Goal: Task Accomplishment & Management: Complete application form

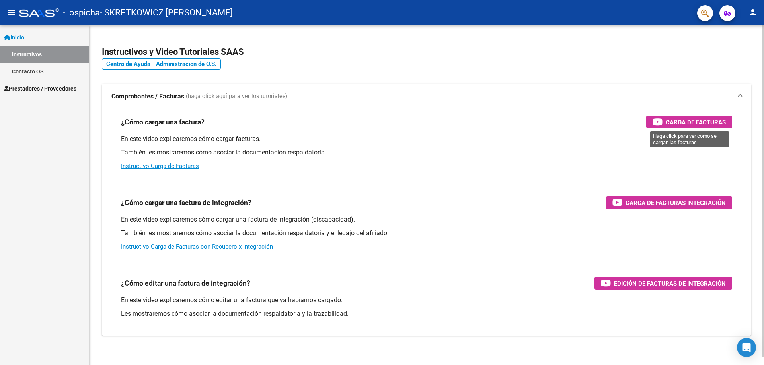
click at [682, 120] on span "Carga de Facturas" at bounding box center [695, 122] width 60 height 10
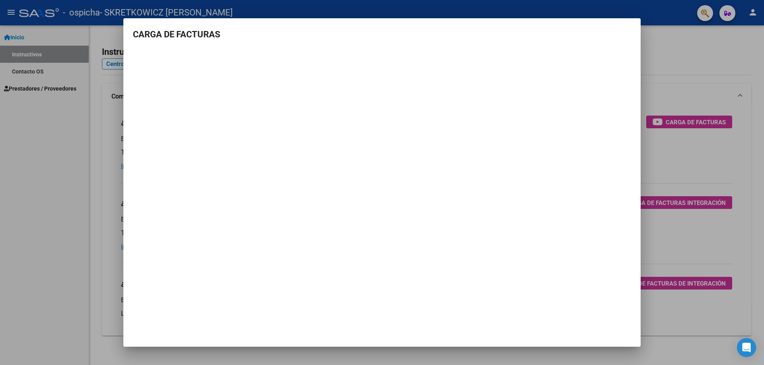
click at [679, 48] on div at bounding box center [382, 182] width 764 height 365
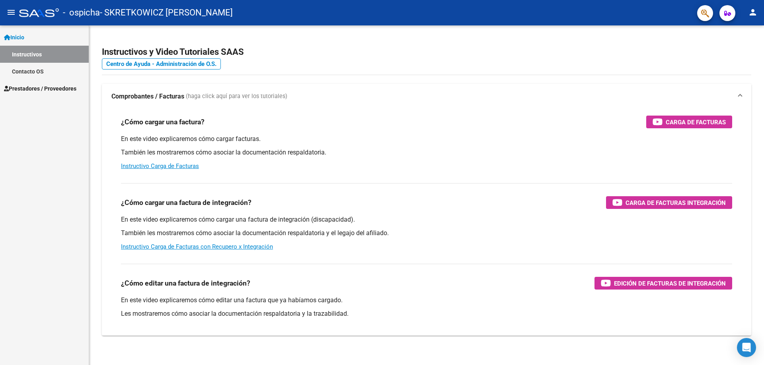
click at [36, 86] on span "Prestadores / Proveedores" at bounding box center [40, 88] width 72 height 9
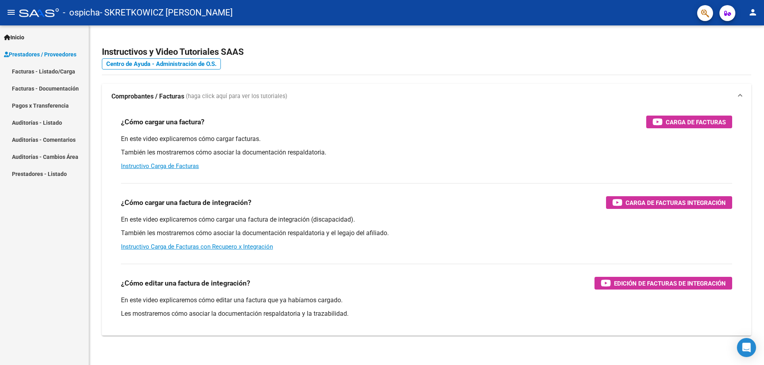
click at [50, 72] on link "Facturas - Listado/Carga" at bounding box center [44, 71] width 89 height 17
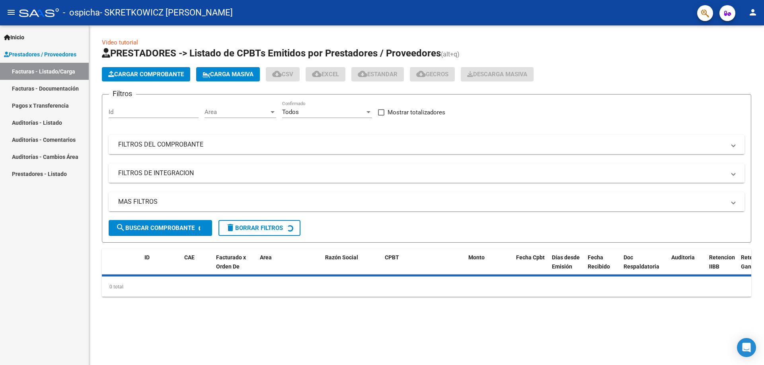
click at [165, 71] on span "Cargar Comprobante" at bounding box center [146, 74] width 76 height 7
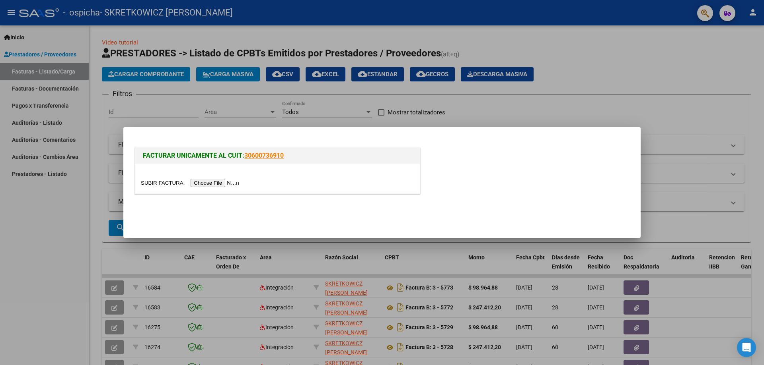
click at [234, 183] on input "file" at bounding box center [191, 183] width 101 height 8
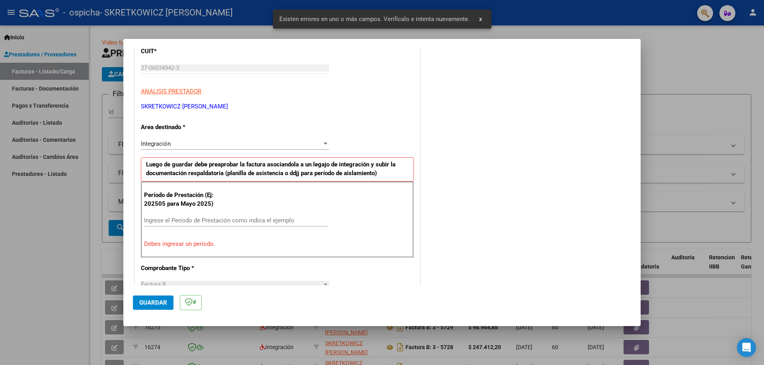
scroll to position [143, 0]
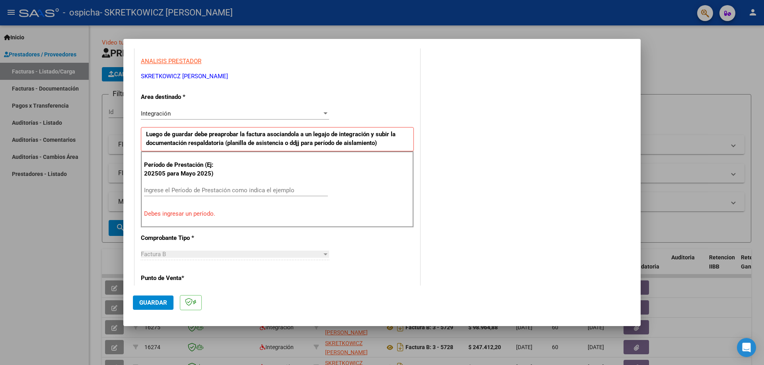
click at [225, 188] on input "Ingrese el Período de Prestación como indica el ejemplo" at bounding box center [236, 190] width 184 height 7
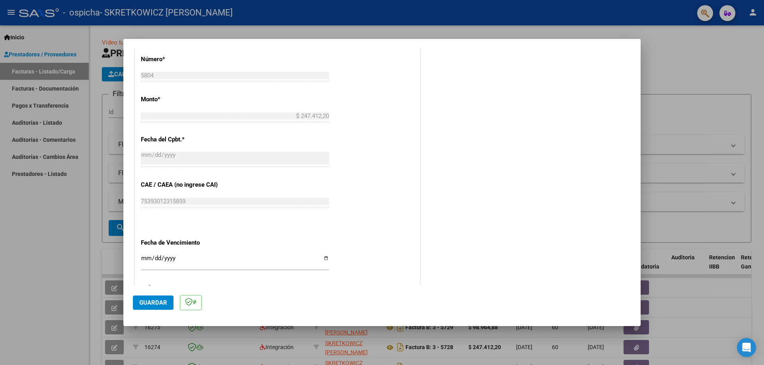
scroll to position [422, 0]
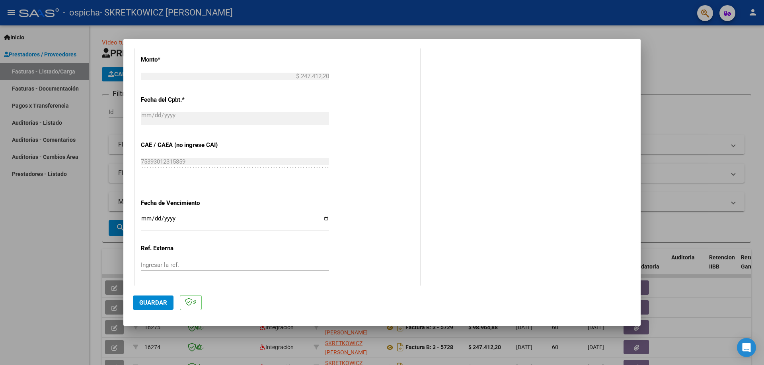
type input "202509"
click at [147, 218] on input "Ingresar la fecha" at bounding box center [235, 222] width 188 height 13
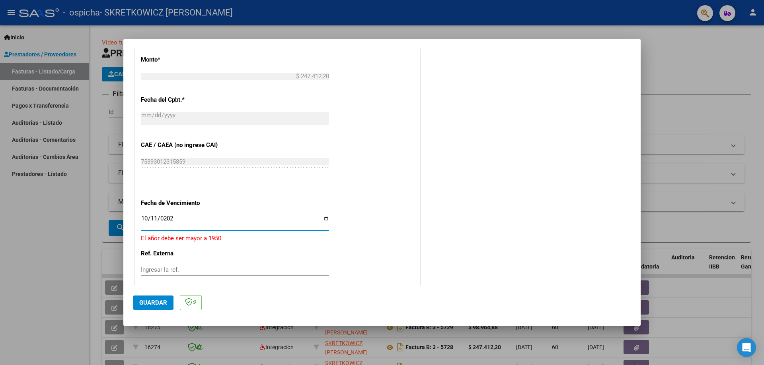
type input "[DATE]"
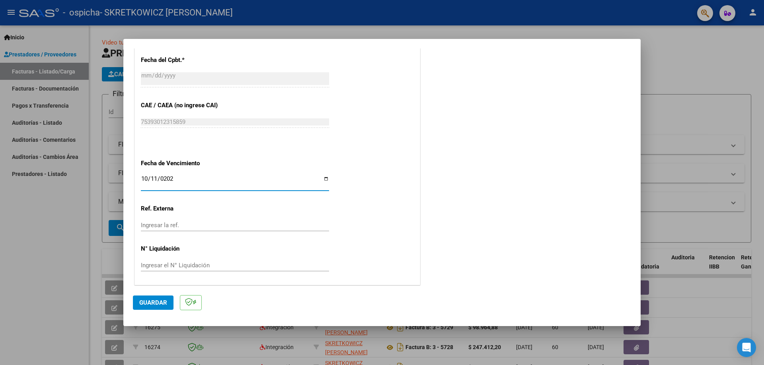
scroll to position [462, 0]
click at [155, 303] on span "Guardar" at bounding box center [153, 302] width 28 height 7
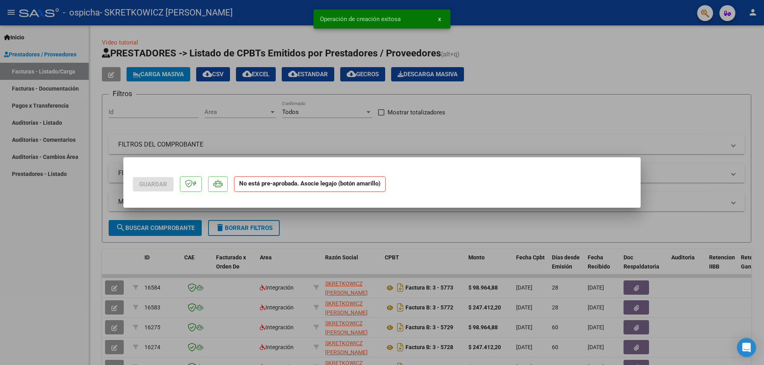
scroll to position [0, 0]
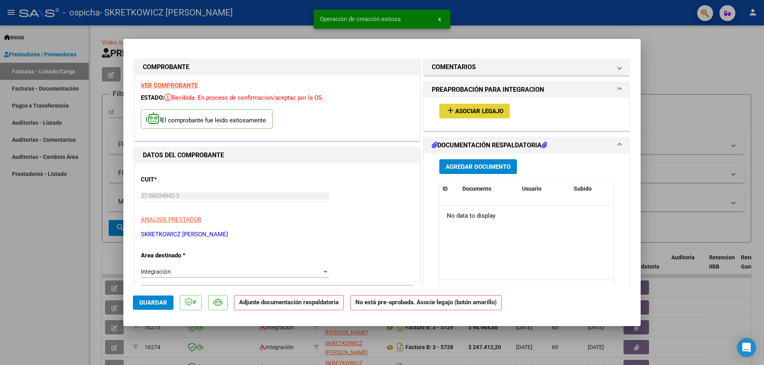
click at [467, 113] on span "Asociar Legajo" at bounding box center [479, 111] width 48 height 7
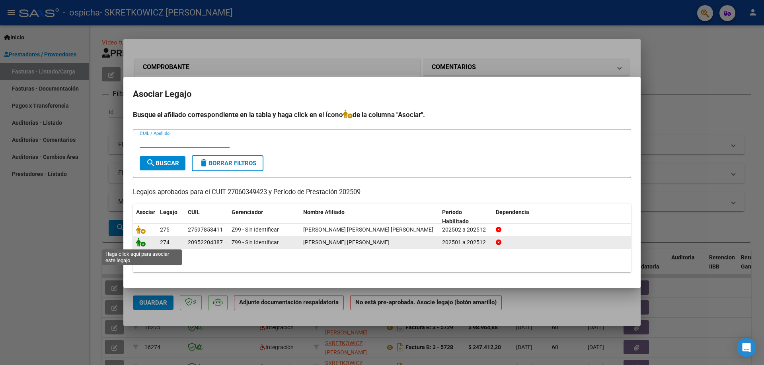
click at [142, 245] on icon at bounding box center [141, 242] width 10 height 9
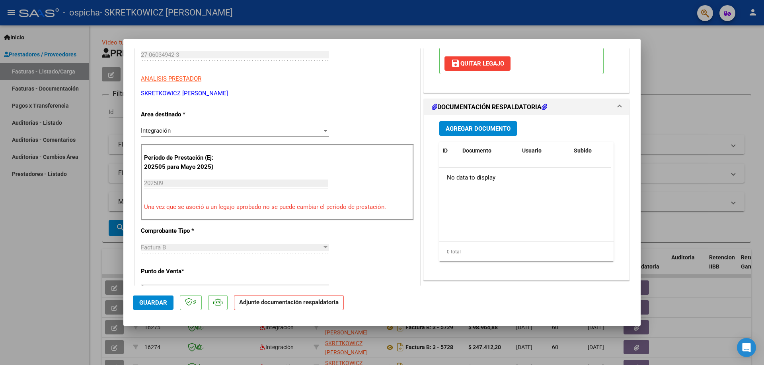
scroll to position [159, 0]
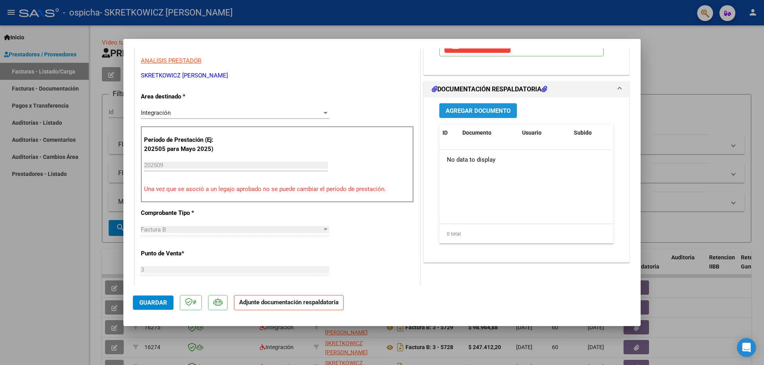
click at [484, 115] on span "Agregar Documento" at bounding box center [477, 110] width 65 height 7
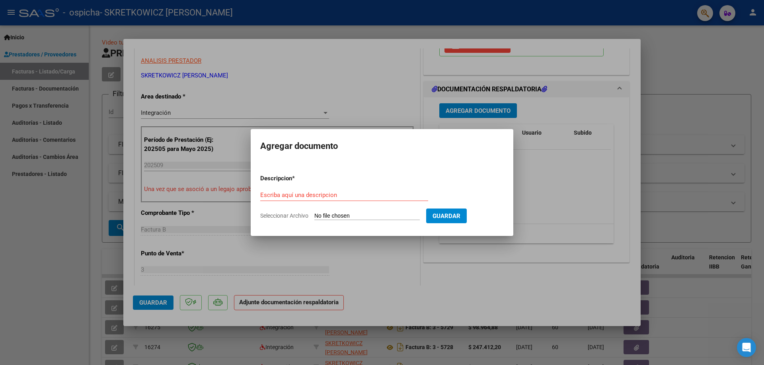
click at [342, 217] on input "Seleccionar Archivo" at bounding box center [366, 217] width 105 height 8
click at [344, 215] on input "Seleccionar Archivo" at bounding box center [366, 217] width 105 height 8
type input "C:\fakepath\[PERSON_NAME] [PERSON_NAME].pdf"
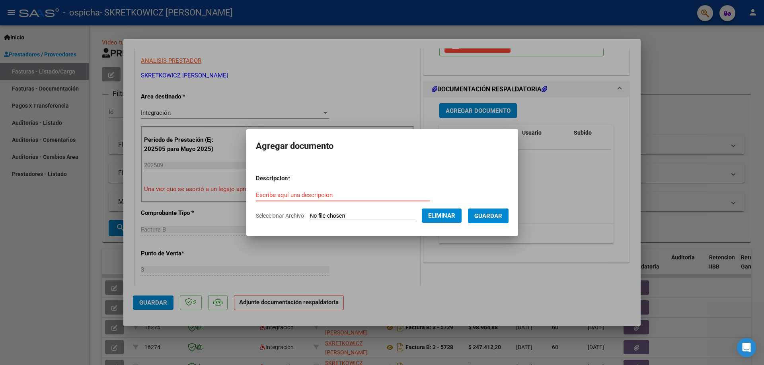
click at [347, 195] on input "Escriba aquí una descripcion" at bounding box center [343, 195] width 174 height 7
type input "asistencia septiembre"
click at [491, 215] on span "Guardar" at bounding box center [488, 216] width 28 height 7
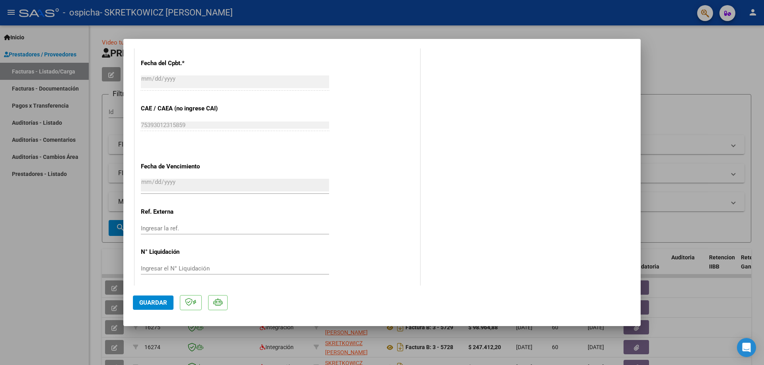
scroll to position [474, 0]
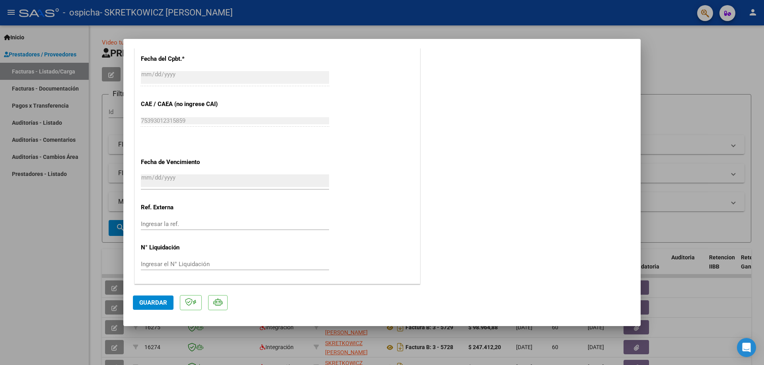
click at [142, 299] on span "Guardar" at bounding box center [153, 302] width 28 height 7
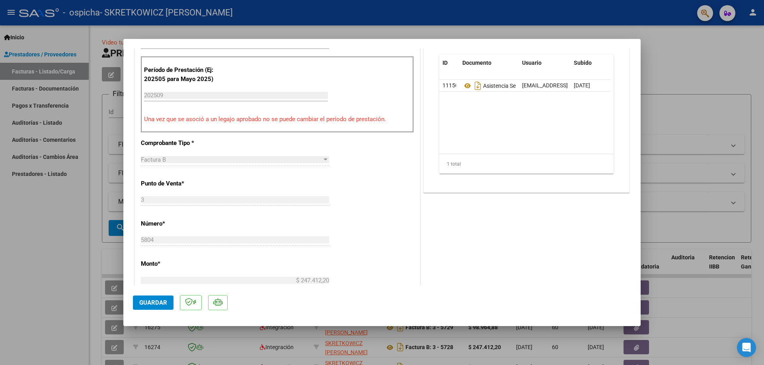
scroll to position [156, 0]
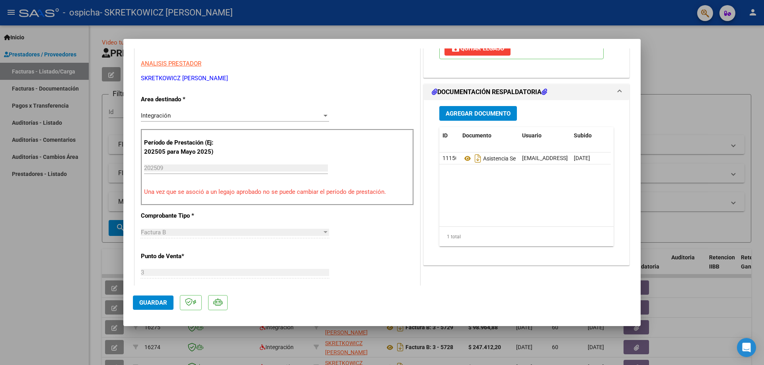
click at [160, 300] on span "Guardar" at bounding box center [153, 302] width 28 height 7
click at [441, 21] on button "x" at bounding box center [439, 19] width 16 height 14
click at [674, 54] on div at bounding box center [382, 182] width 764 height 365
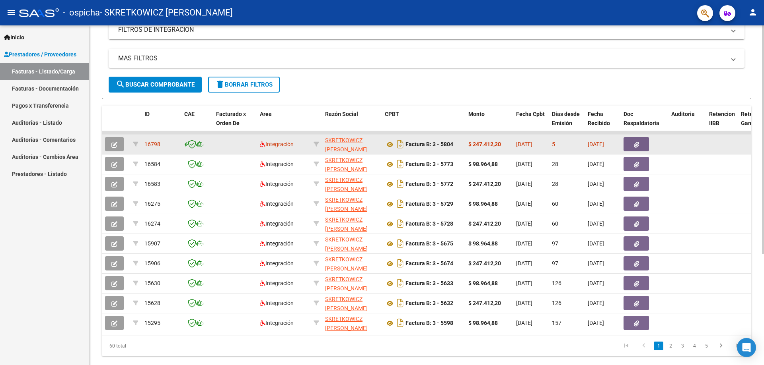
scroll to position [166, 0]
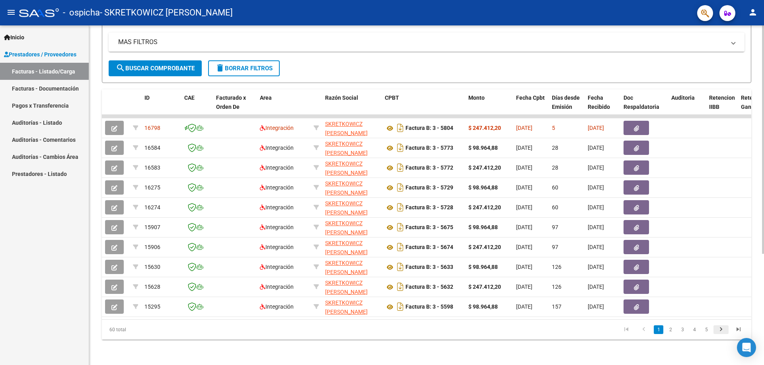
click at [719, 328] on icon "go to next page" at bounding box center [720, 331] width 10 height 10
click at [719, 328] on div "60 total 1 2 3 4 5" at bounding box center [426, 330] width 649 height 20
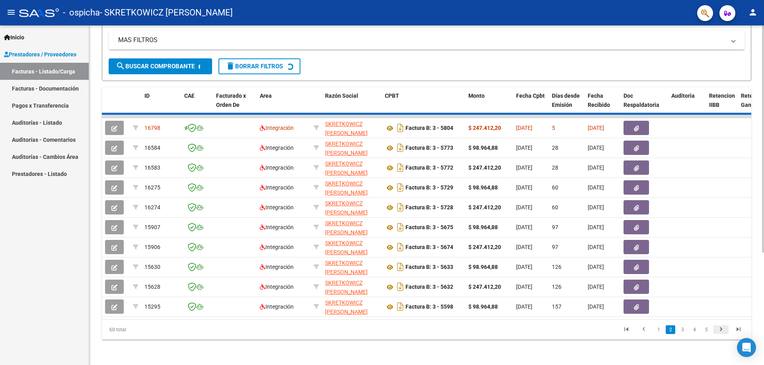
click at [719, 328] on div "60 total 1 2 3 4 5" at bounding box center [426, 330] width 649 height 20
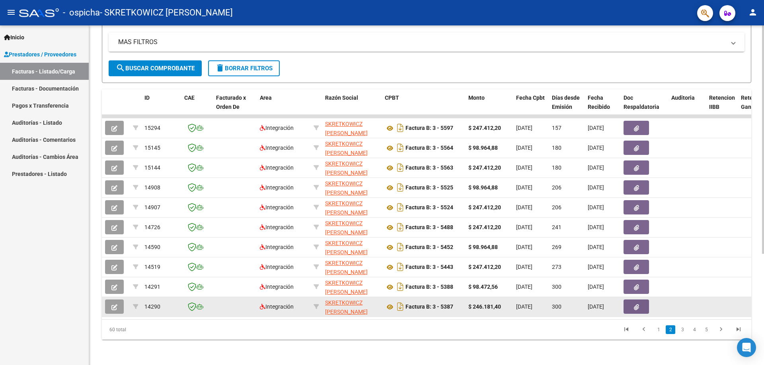
click at [709, 301] on datatable-body-cell at bounding box center [721, 306] width 32 height 19
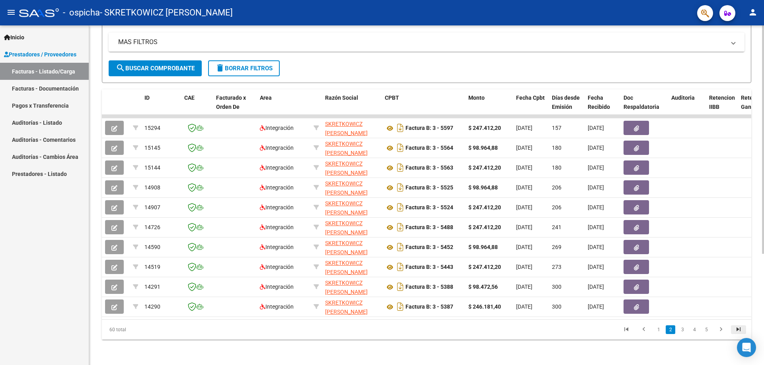
click at [736, 329] on icon "go to last page" at bounding box center [738, 331] width 10 height 10
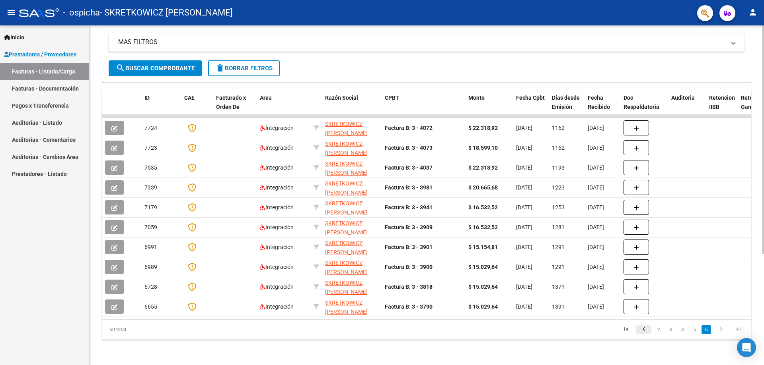
click at [646, 331] on icon "go to previous page" at bounding box center [643, 331] width 10 height 10
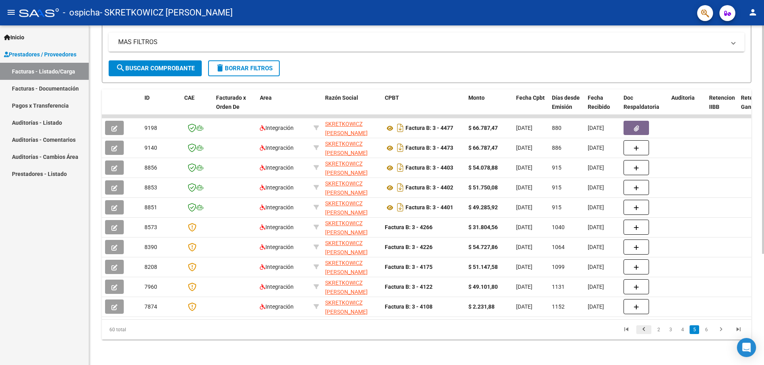
click at [644, 332] on icon "go to previous page" at bounding box center [643, 331] width 10 height 10
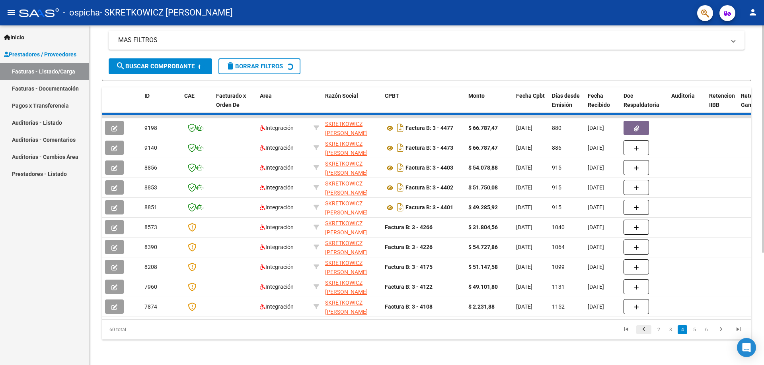
click at [644, 332] on div "60 total 2 3 4 5 6" at bounding box center [426, 330] width 649 height 20
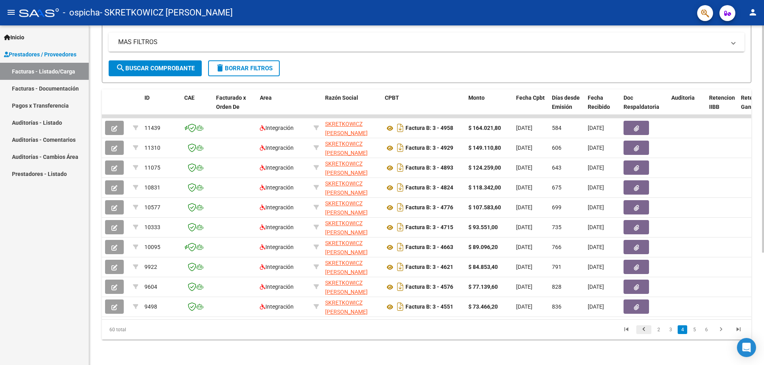
click at [644, 332] on icon "go to previous page" at bounding box center [643, 331] width 10 height 10
click at [658, 330] on link "1" at bounding box center [658, 330] width 10 height 9
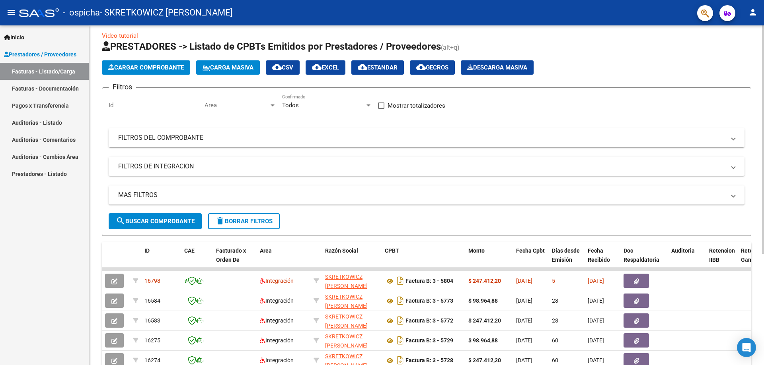
scroll to position [0, 0]
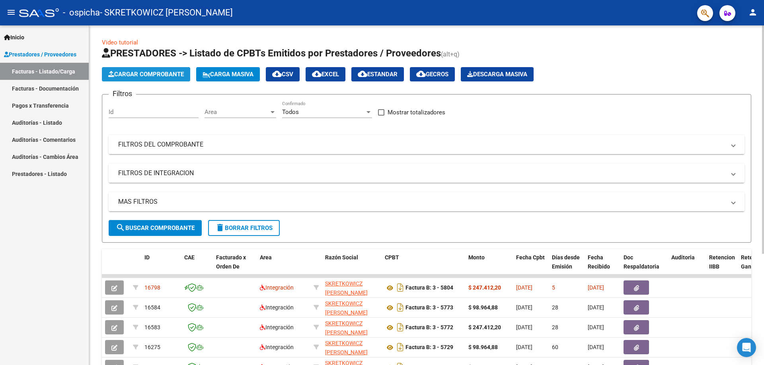
click at [146, 72] on span "Cargar Comprobante" at bounding box center [146, 74] width 76 height 7
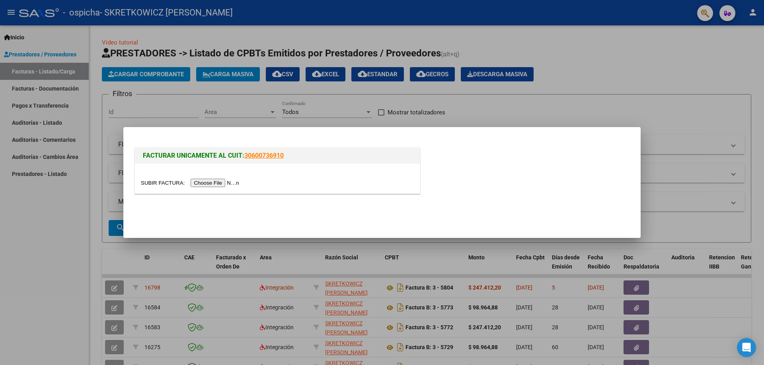
click at [229, 184] on input "file" at bounding box center [191, 183] width 101 height 8
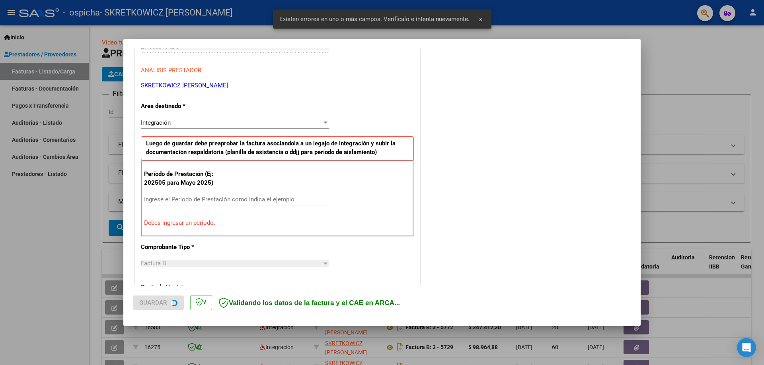
scroll to position [143, 0]
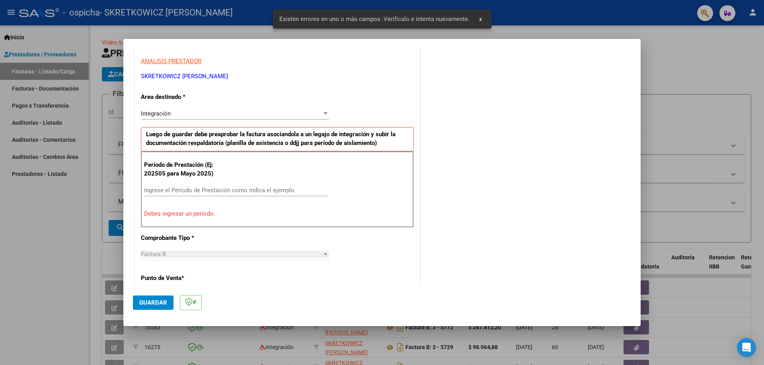
click at [264, 189] on input "Ingrese el Período de Prestación como indica el ejemplo" at bounding box center [236, 190] width 184 height 7
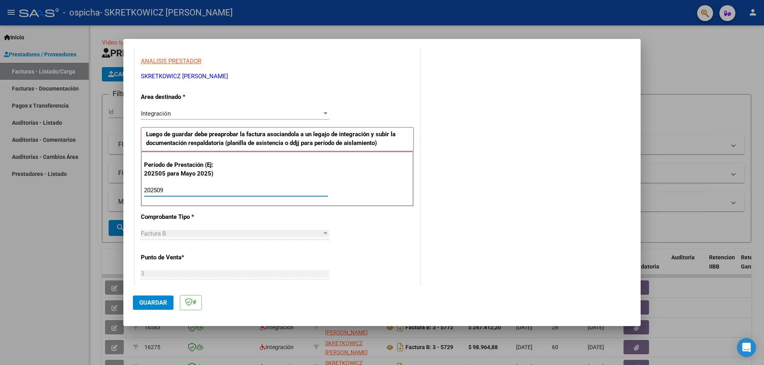
type input "202509"
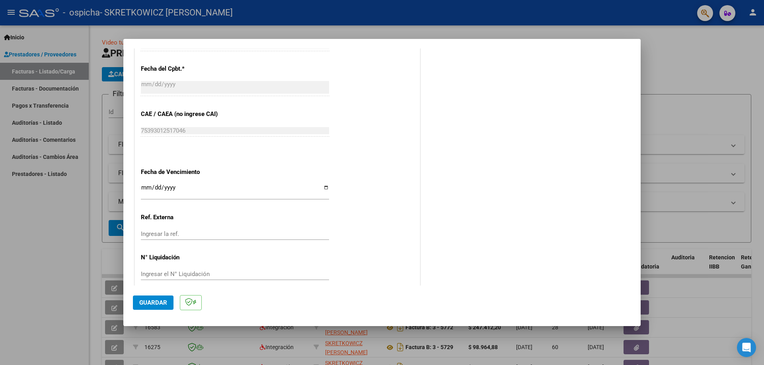
scroll to position [461, 0]
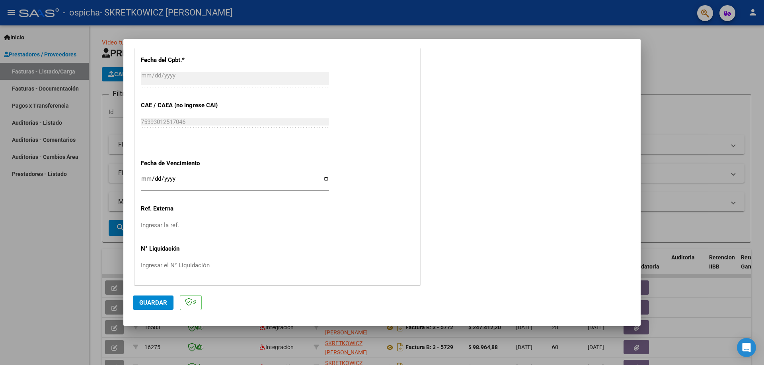
click at [148, 178] on input "Ingresar la fecha" at bounding box center [235, 182] width 188 height 13
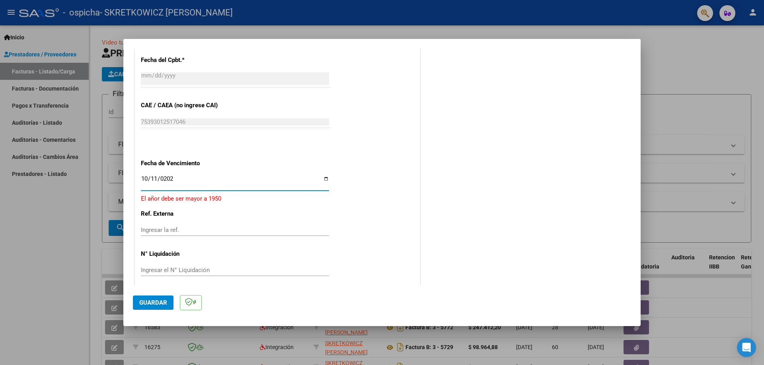
type input "[DATE]"
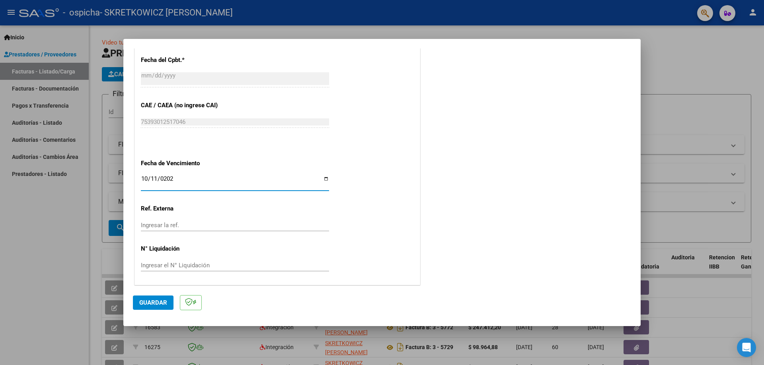
scroll to position [462, 0]
click at [157, 303] on span "Guardar" at bounding box center [153, 302] width 28 height 7
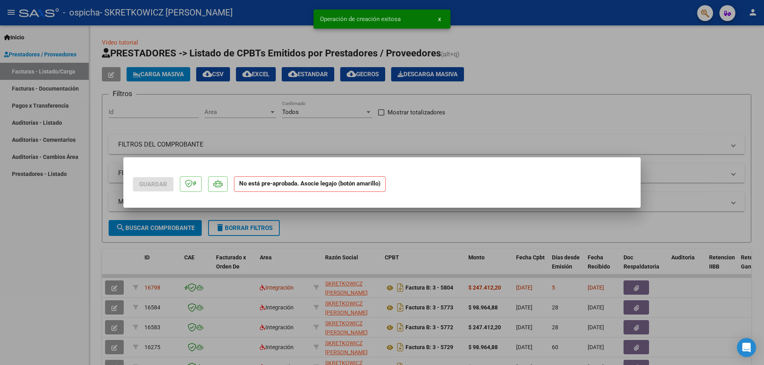
scroll to position [0, 0]
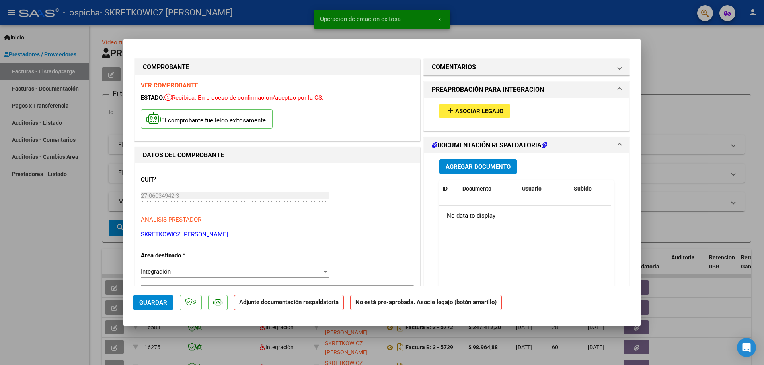
click at [469, 109] on span "Asociar Legajo" at bounding box center [479, 111] width 48 height 7
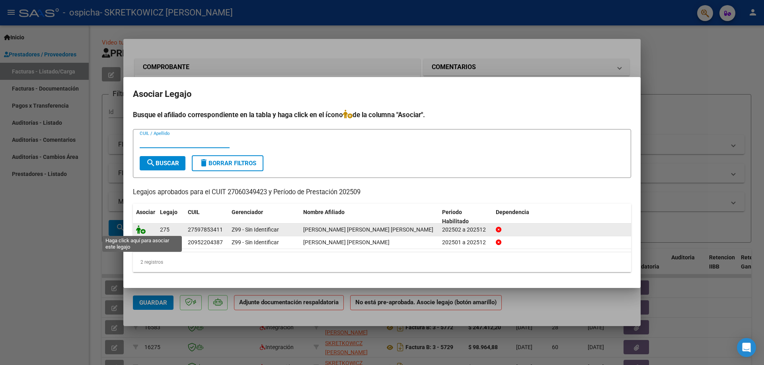
click at [142, 230] on icon at bounding box center [141, 229] width 10 height 9
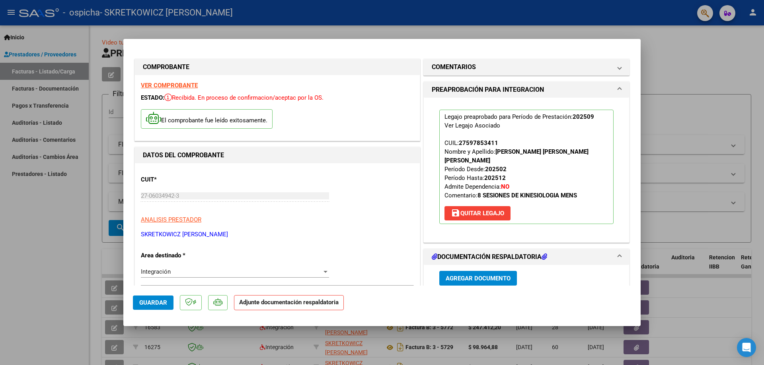
click at [485, 275] on span "Agregar Documento" at bounding box center [477, 278] width 65 height 7
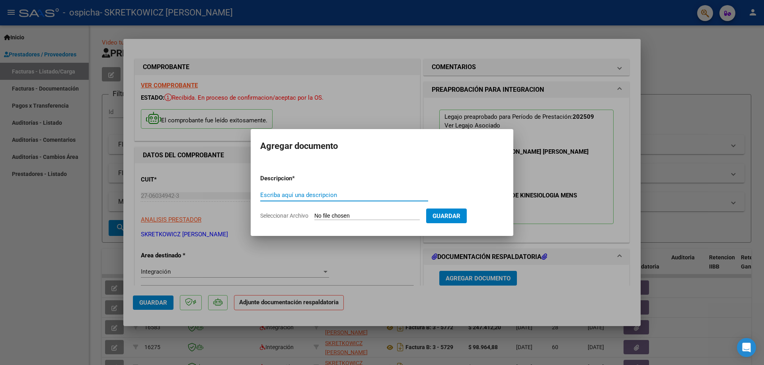
click at [375, 218] on input "Seleccionar Archivo" at bounding box center [366, 217] width 105 height 8
type input "C:\fakepath\[PERSON_NAME] [PERSON_NAME].pdf"
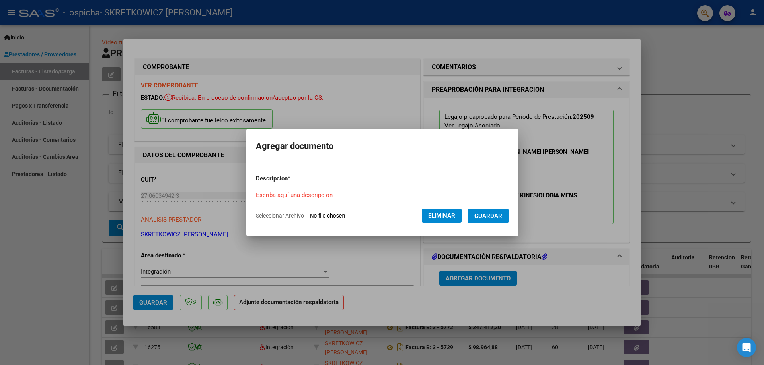
click at [353, 196] on input "Escriba aquí una descripcion" at bounding box center [343, 195] width 174 height 7
type input "asistencia septiembre"
click at [502, 218] on span "Guardar" at bounding box center [488, 216] width 28 height 7
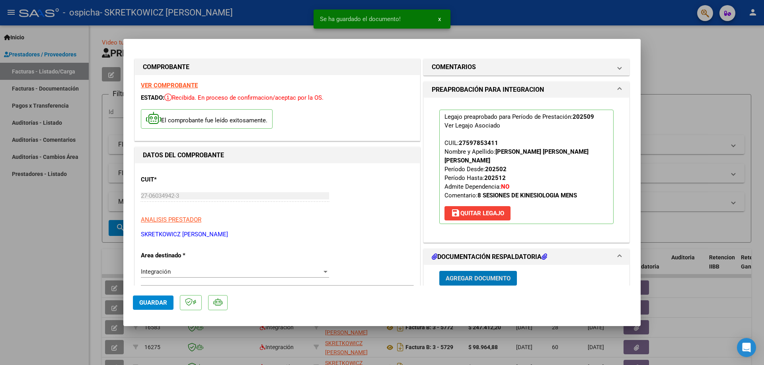
click at [439, 20] on span "x" at bounding box center [439, 19] width 3 height 7
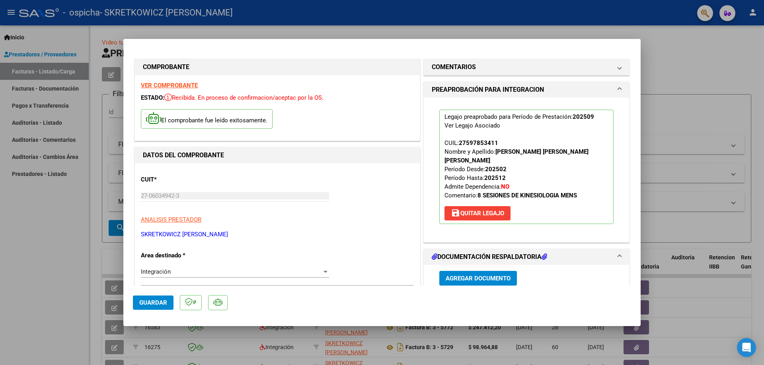
click at [686, 69] on div at bounding box center [382, 182] width 764 height 365
